Goal: Task Accomplishment & Management: Complete application form

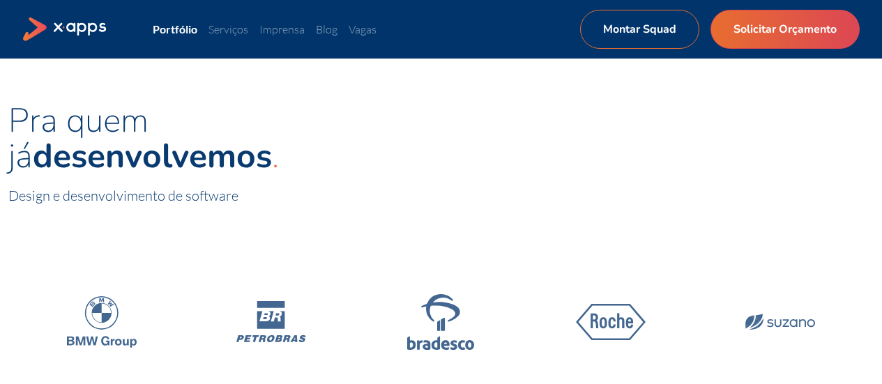
click at [211, 103] on div "Pra quem já desenvolvemos Design e desenvolvimento de software" at bounding box center [441, 155] width 882 height 193
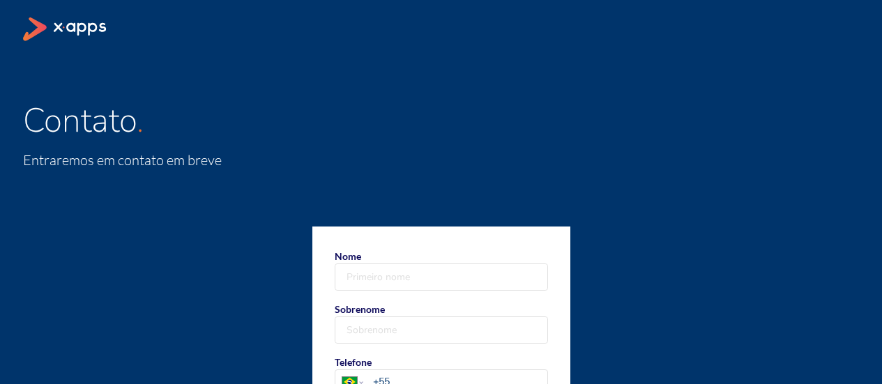
type input "ANDRE"
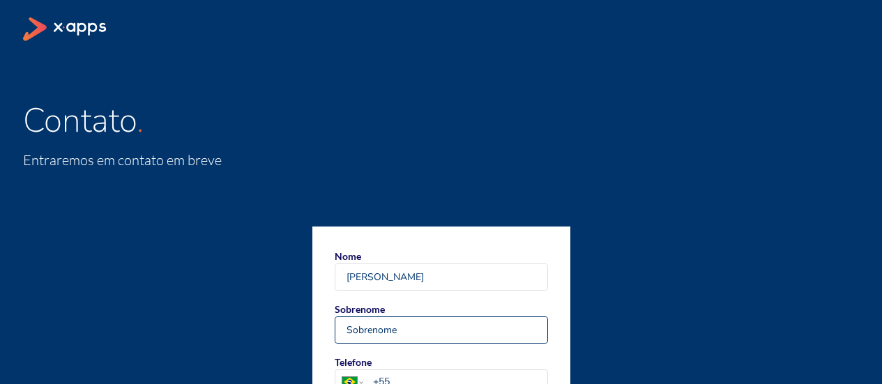
type input "DOS SANTOS"
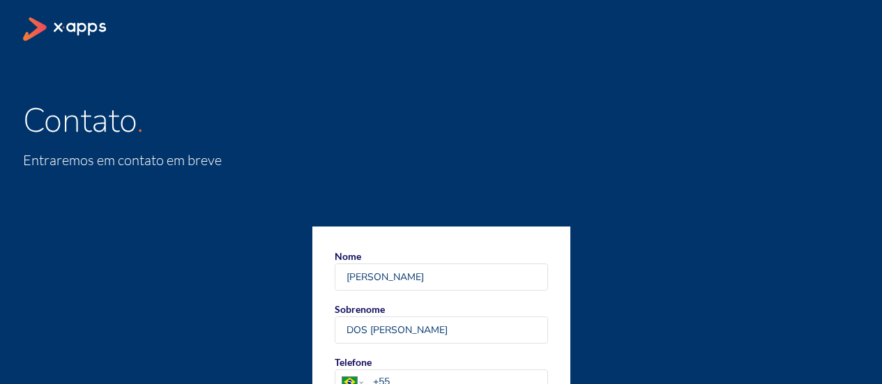
type input "andrevilas0402@gmail.com"
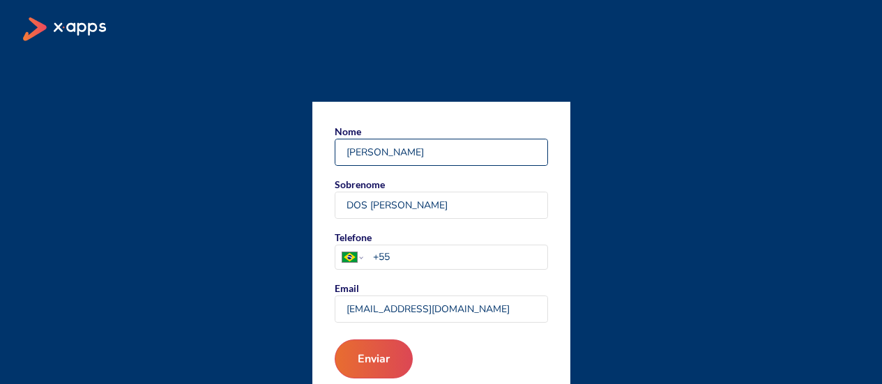
scroll to position [126, 0]
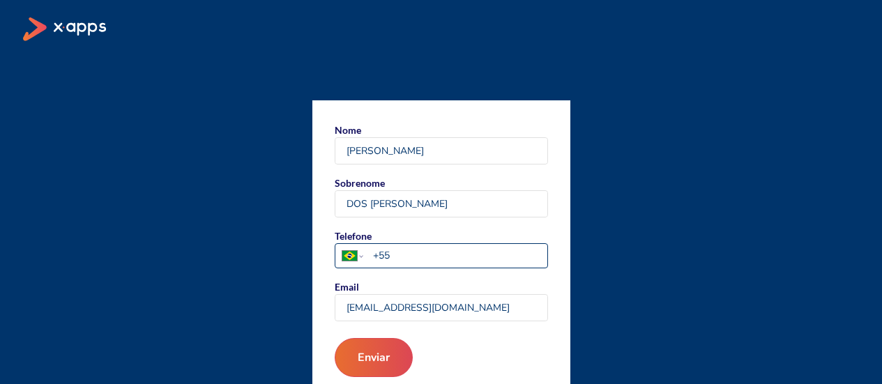
click at [405, 255] on input "+55" at bounding box center [460, 255] width 174 height 15
type input "+55 11 97130 5672"
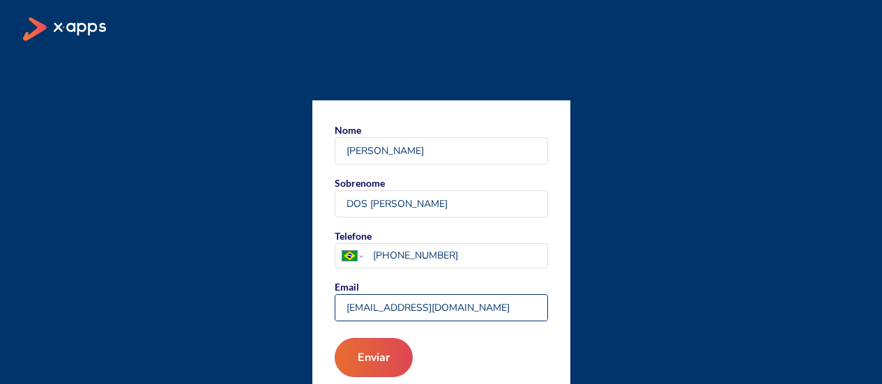
click at [471, 304] on input "andrevilas0402@gmail.com" at bounding box center [442, 308] width 212 height 26
type input "a"
type input "andre.vilas@tjpsolucoesfinanceiras.com"
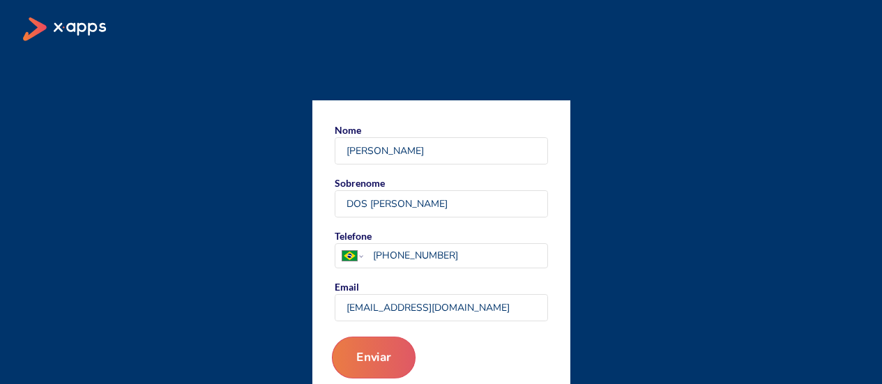
click at [378, 354] on button "Enviar" at bounding box center [373, 358] width 84 height 42
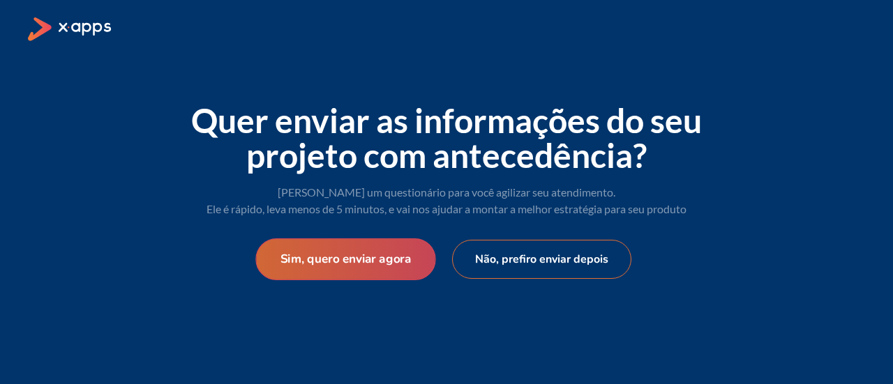
click at [340, 259] on button "Sim, quero enviar agora" at bounding box center [345, 260] width 180 height 42
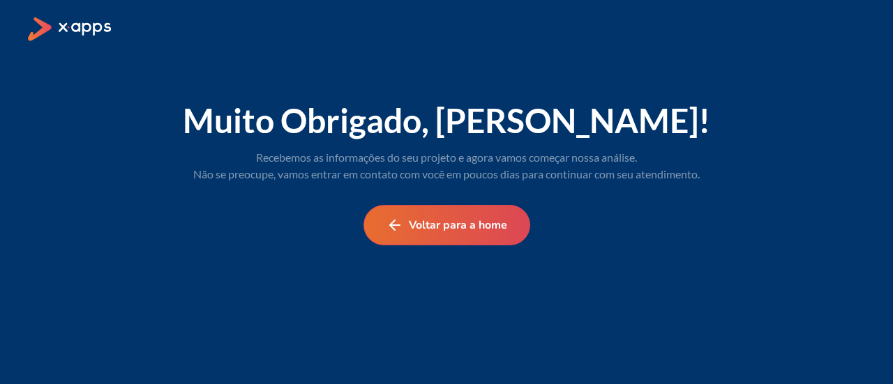
select select "BR"
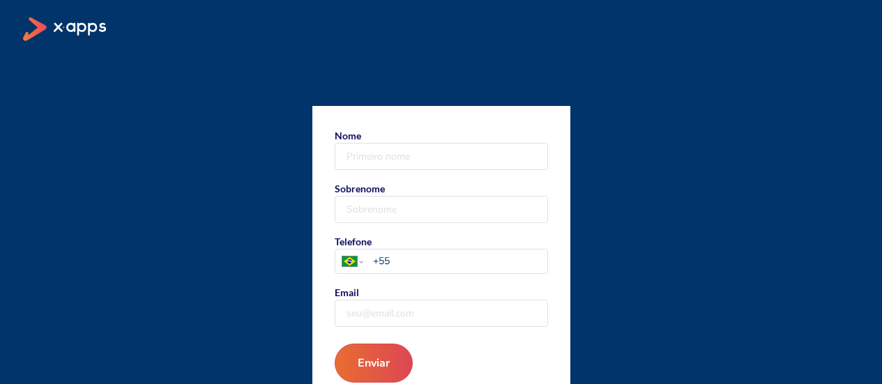
scroll to position [126, 0]
